Goal: Contribute content: Add original content to the website for others to see

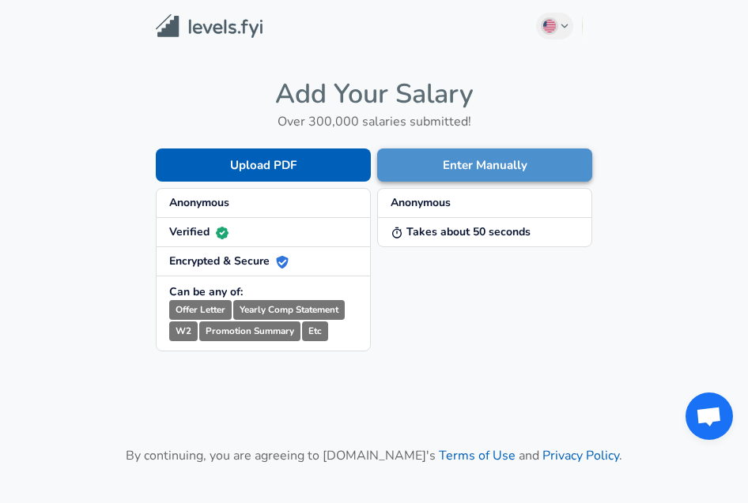
click at [471, 168] on button "Enter Manually" at bounding box center [484, 165] width 215 height 33
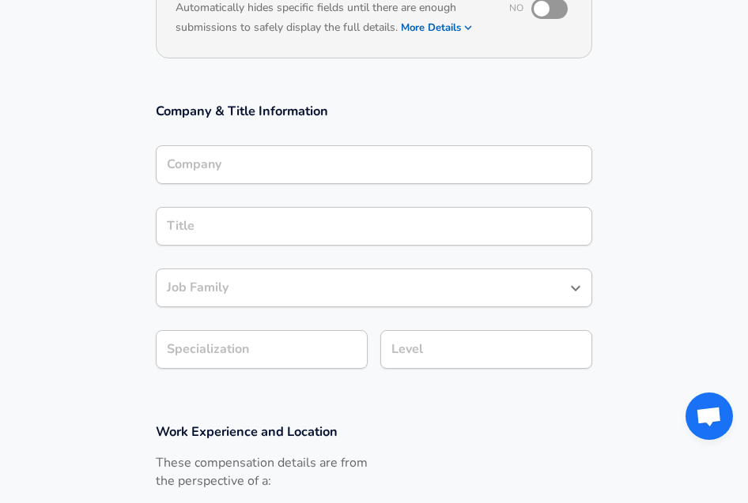
scroll to position [229, 0]
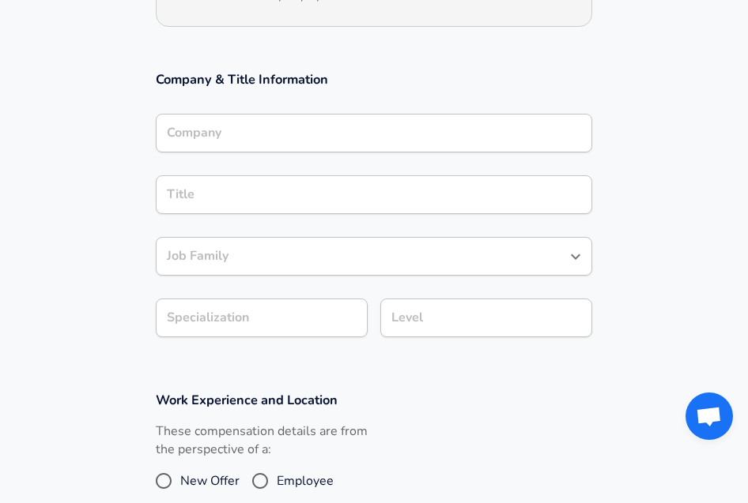
click at [417, 330] on input "Level" at bounding box center [486, 318] width 198 height 24
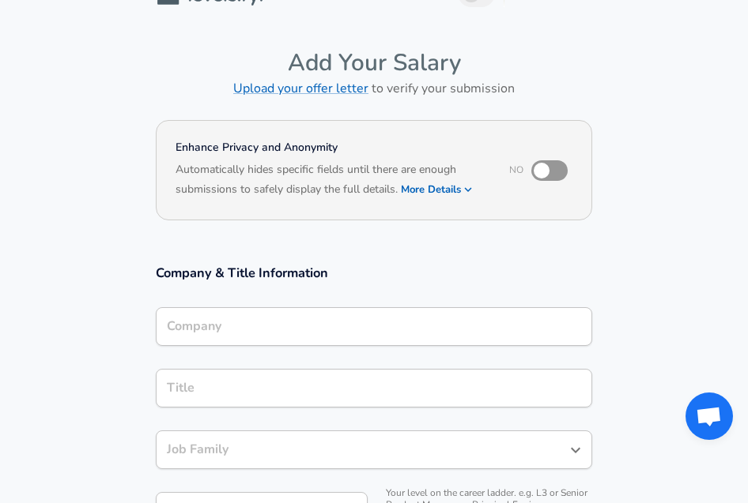
scroll to position [24, 0]
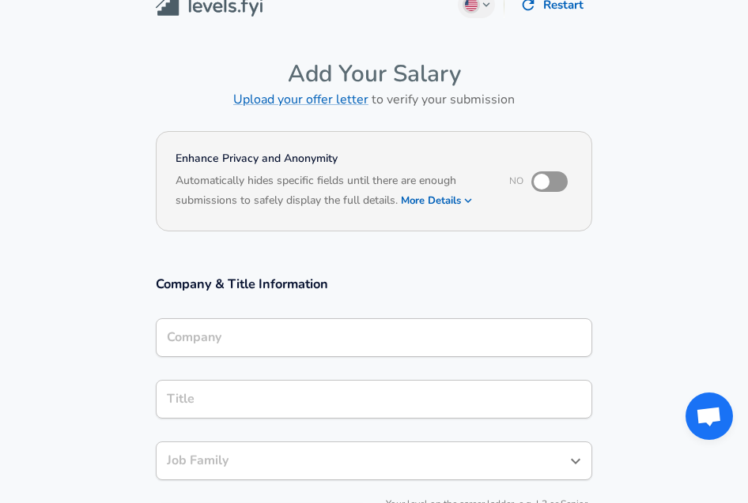
type input "L3"
click at [405, 288] on h3 "Company & Title Information" at bounding box center [374, 284] width 436 height 18
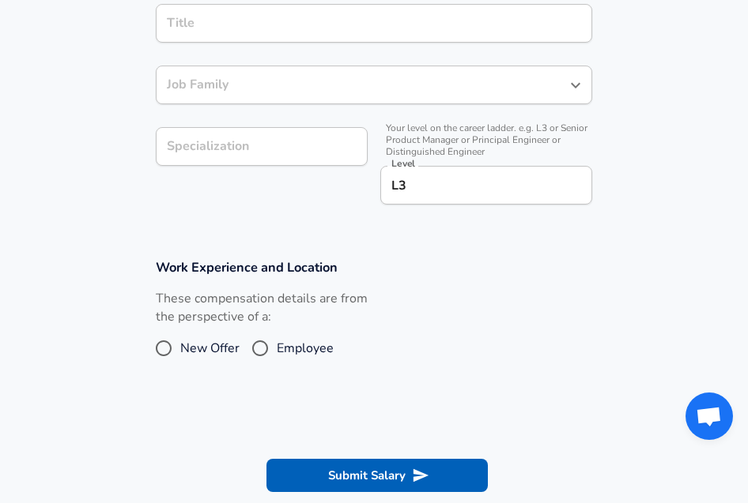
scroll to position [412, 0]
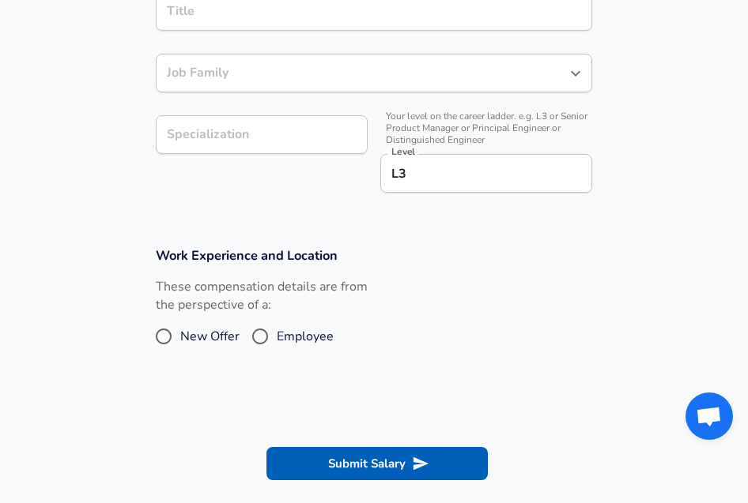
click at [201, 333] on span "New Offer" at bounding box center [209, 336] width 59 height 19
click at [180, 333] on input "New Offer" at bounding box center [163, 336] width 33 height 25
radio input "true"
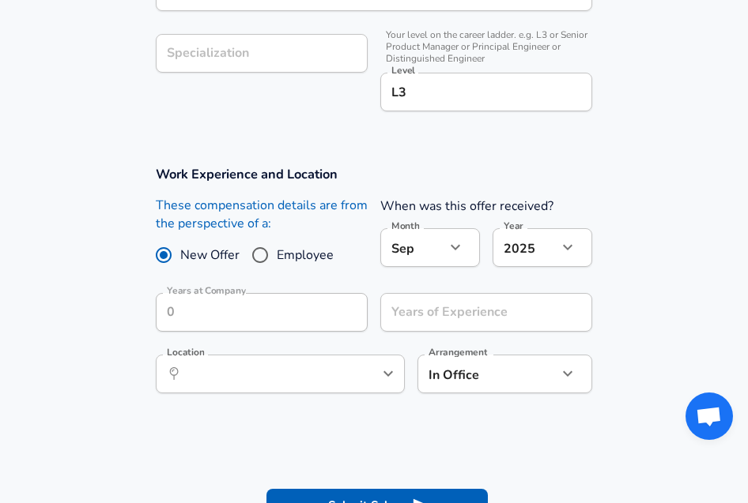
scroll to position [495, 0]
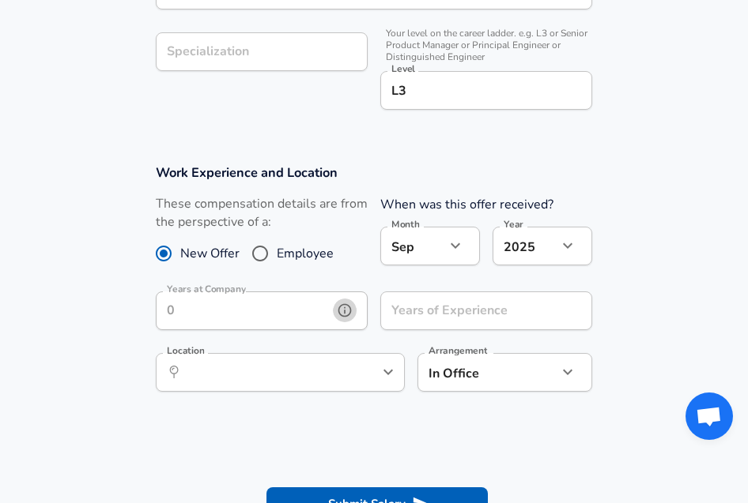
click at [342, 311] on icon "help" at bounding box center [345, 311] width 16 height 16
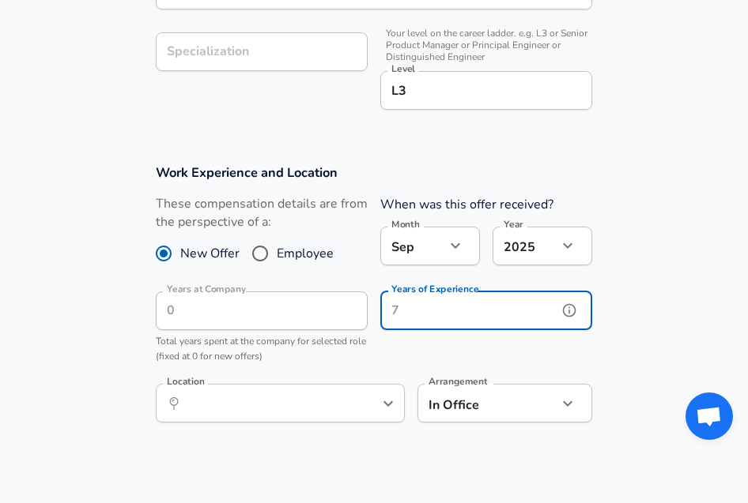
click at [465, 311] on input "Years of Experience" at bounding box center [468, 311] width 177 height 39
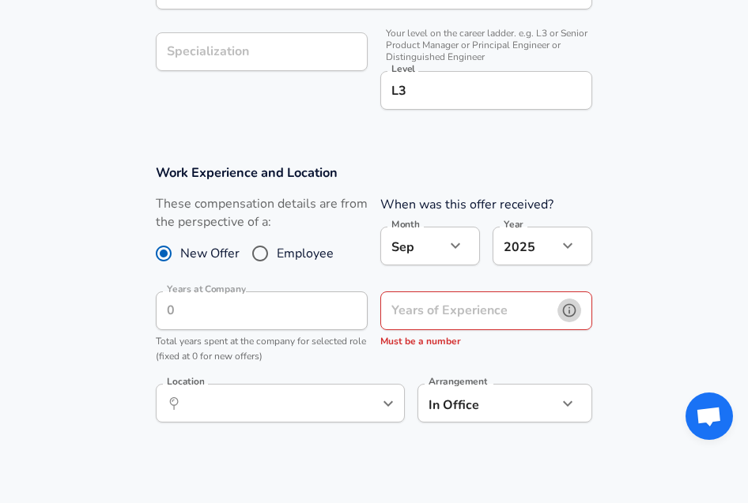
click at [569, 308] on icon "help" at bounding box center [569, 310] width 13 height 13
click at [559, 305] on button "help" at bounding box center [569, 311] width 24 height 24
click at [525, 307] on input "Years of Experience" at bounding box center [468, 311] width 177 height 39
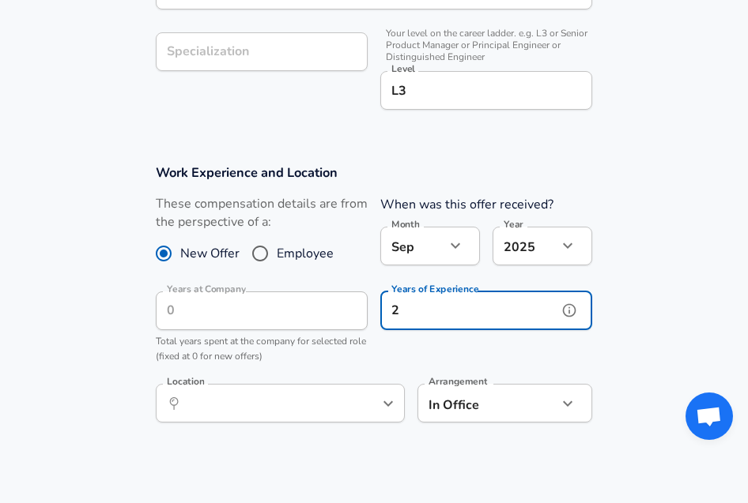
type input "2"
click at [647, 342] on section "Work Experience and Location These compensation details are from the perspectiv…" at bounding box center [374, 301] width 748 height 313
click at [363, 409] on icon "help" at bounding box center [362, 404] width 16 height 16
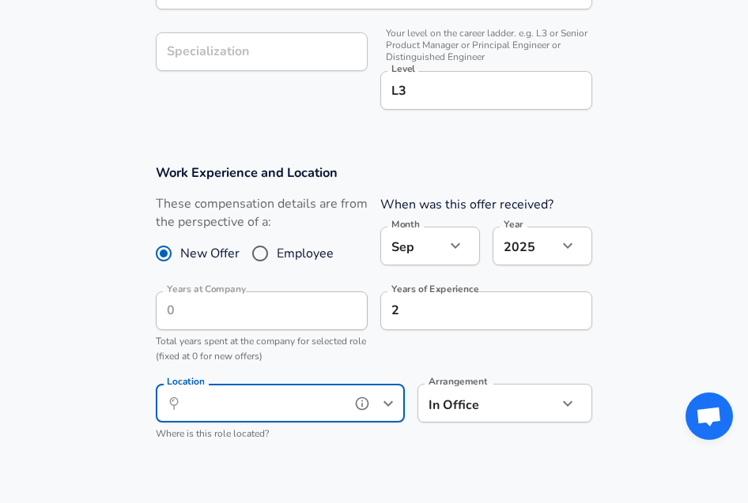
click at [386, 405] on icon "Open" at bounding box center [387, 403] width 19 height 19
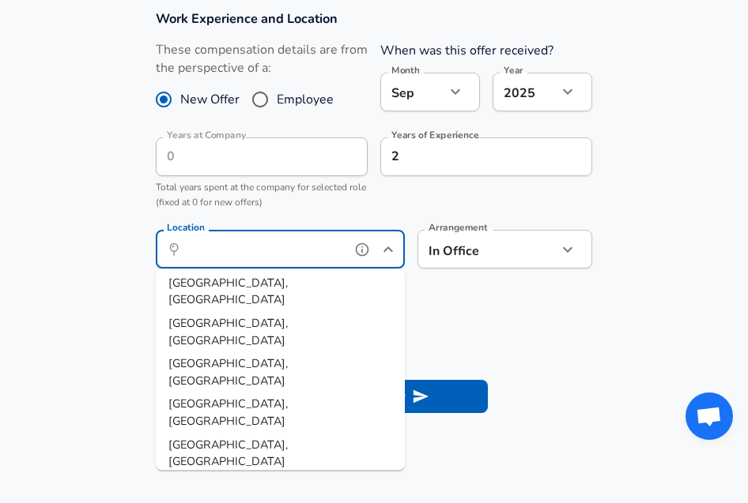
scroll to position [652, 0]
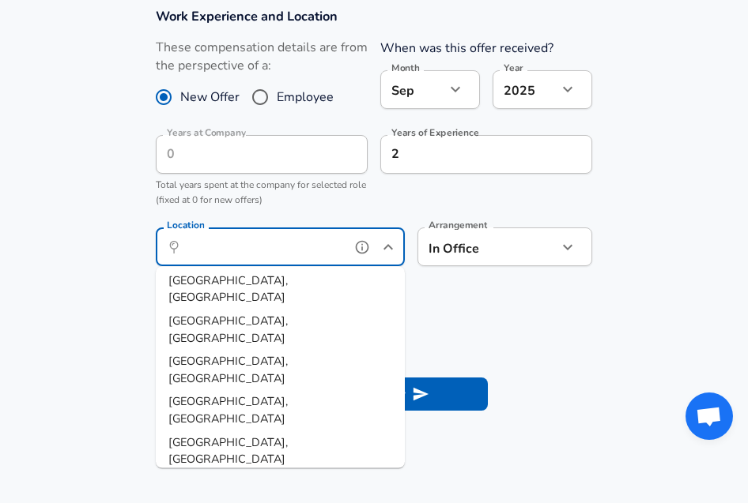
type input "[GEOGRAPHIC_DATA], [GEOGRAPHIC_DATA]"
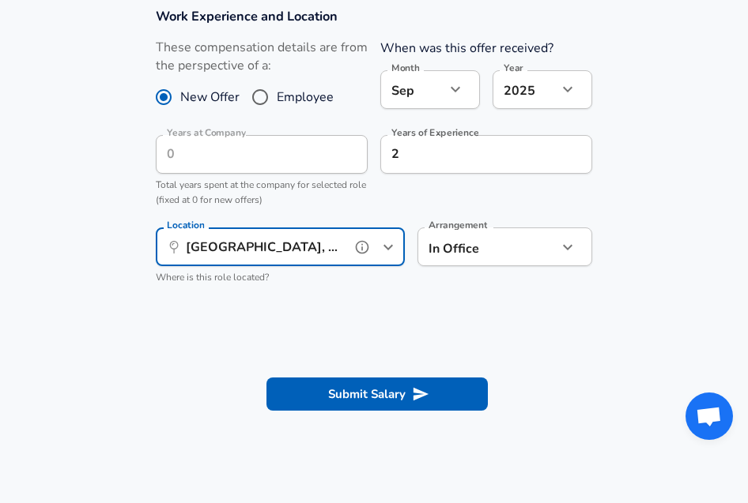
click at [320, 252] on input "[GEOGRAPHIC_DATA], [GEOGRAPHIC_DATA]" at bounding box center [263, 247] width 162 height 24
click at [386, 250] on icon "Close" at bounding box center [387, 247] width 19 height 19
click at [386, 250] on icon "Open" at bounding box center [387, 247] width 19 height 19
click at [299, 247] on input "[GEOGRAPHIC_DATA], [GEOGRAPHIC_DATA]" at bounding box center [263, 247] width 162 height 24
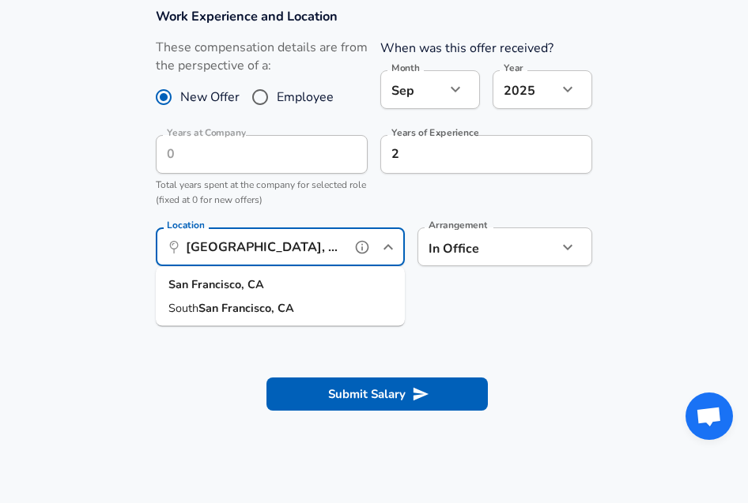
click at [299, 247] on input "[GEOGRAPHIC_DATA], [GEOGRAPHIC_DATA]" at bounding box center [263, 247] width 162 height 24
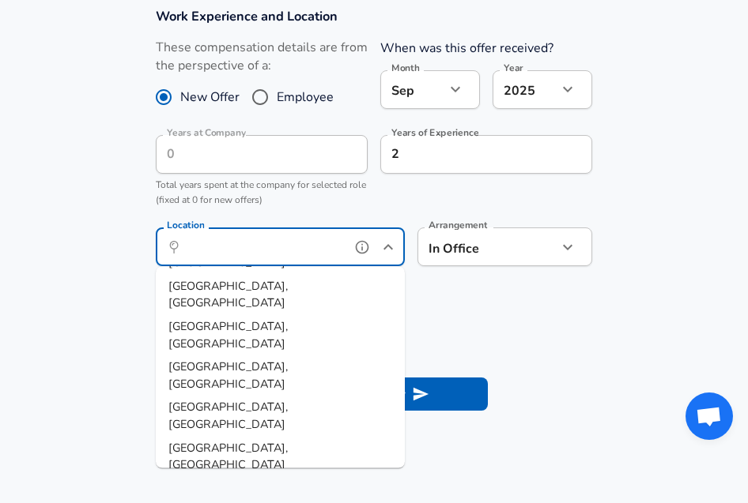
scroll to position [0, 0]
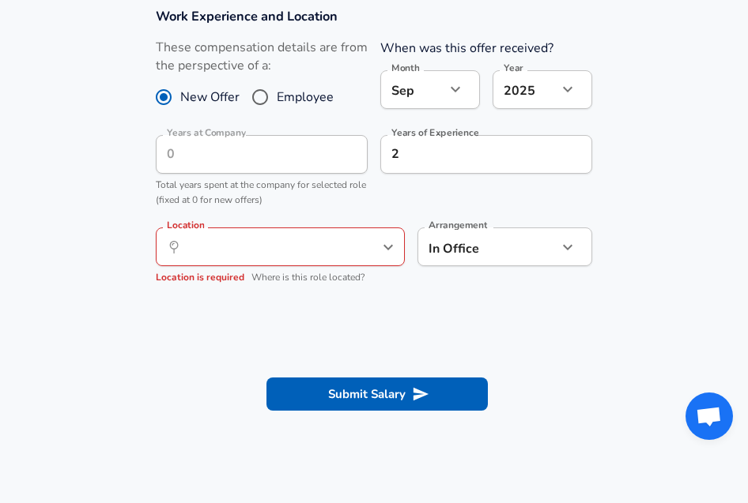
click at [487, 313] on section "Work Experience and Location These compensation details are from the perspectiv…" at bounding box center [374, 153] width 748 height 329
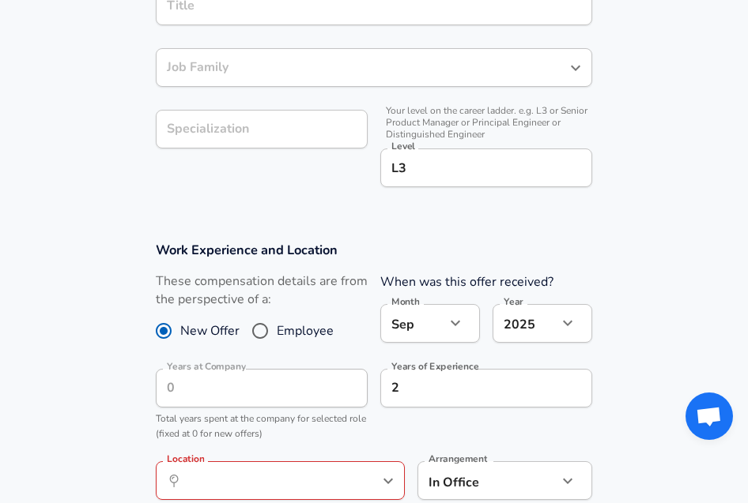
scroll to position [416, 0]
